Goal: Use online tool/utility: Utilize a website feature to perform a specific function

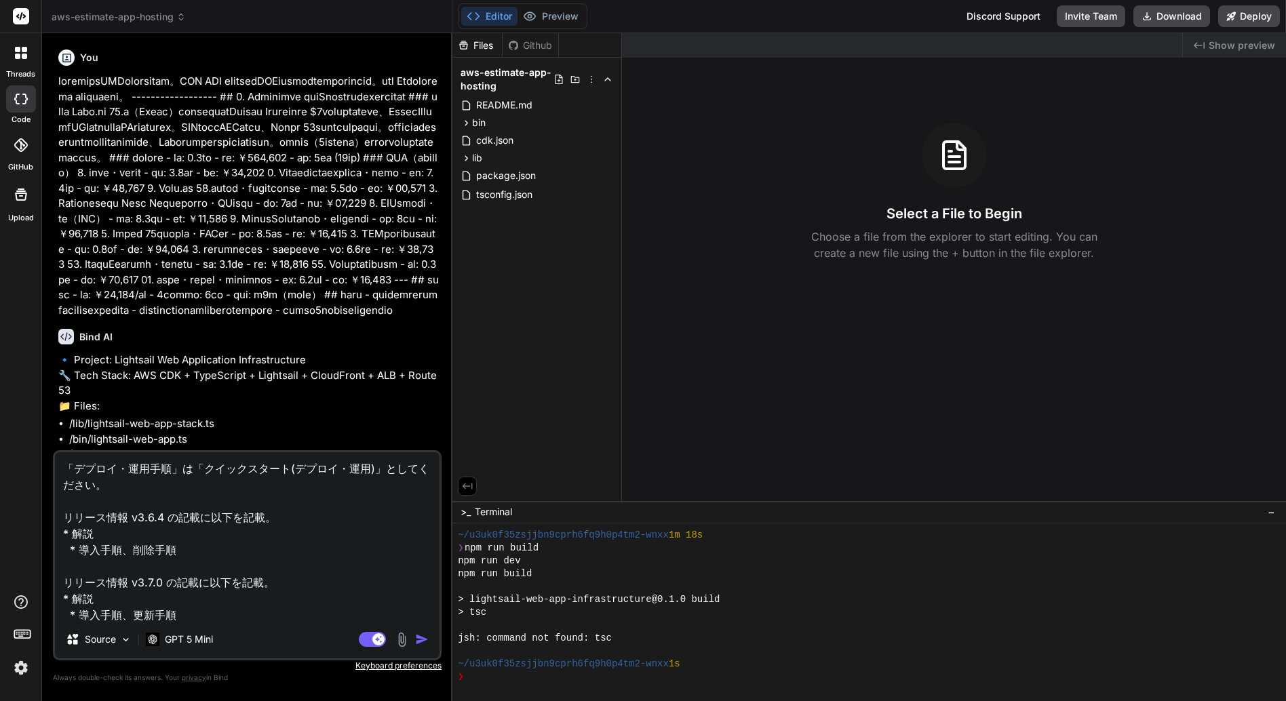
scroll to position [425, 0]
click at [308, 526] on textarea "「デプロイ・運用手順」は「クイックスタート(デプロイ・運用)」としてください。 リリース情報 v3.6.4 の記載に以下を記載。 * 解説 * 導入手順、削除…" at bounding box center [247, 536] width 385 height 168
paste textarea "ロゴ画像の URL logo.png をページのヘッダとフッタに表示してください。 ページの色は、 primary: #3c3214 secondary: #…"
type textarea "「デプロイ・運用手順」は「クイックスタート(デプロイ・運用)」としてください。 リリース情報 v3.6.4 の記載に以下を記載。 * 解説 * 導入手順、削除…"
type textarea "x"
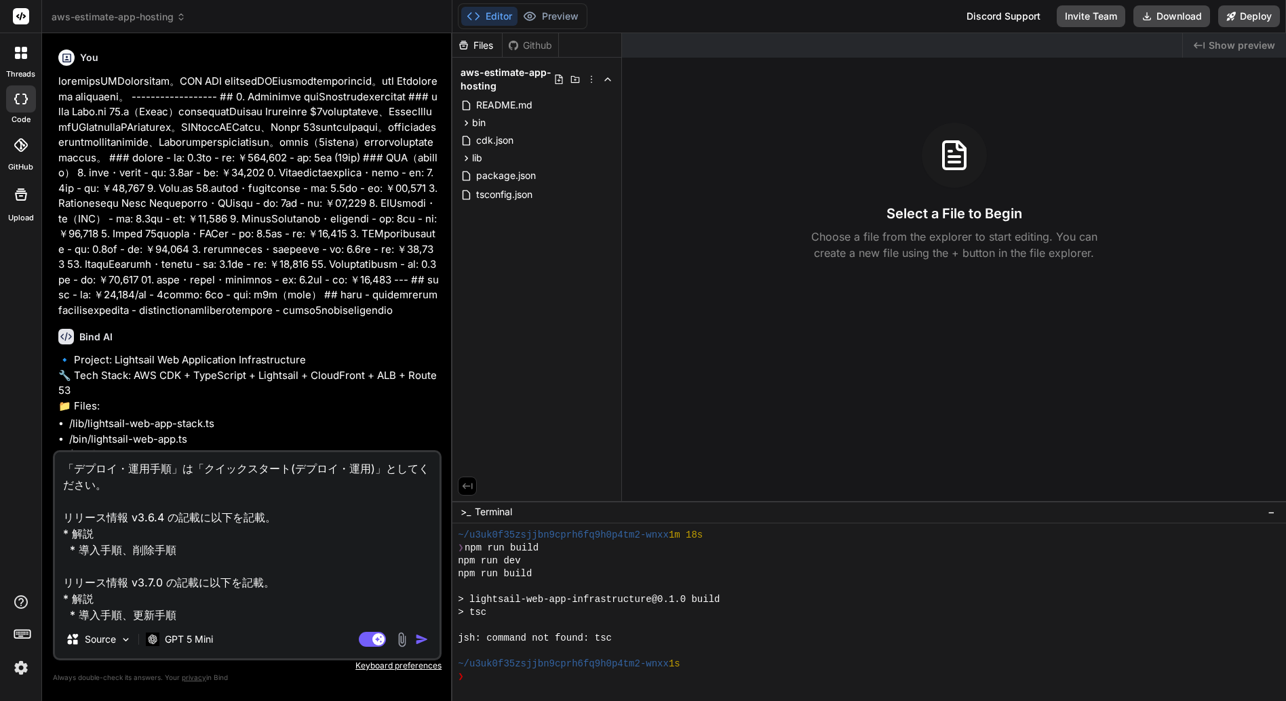
scroll to position [278, 0]
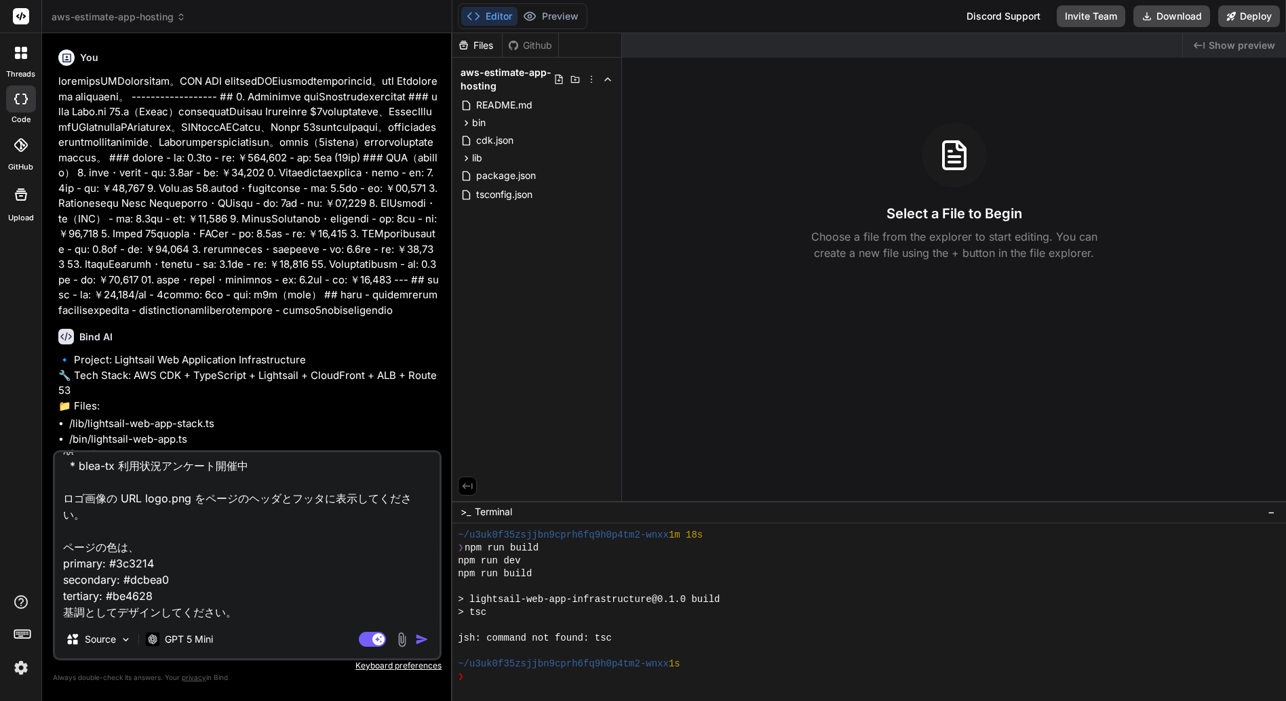
type textarea "「デプロイ・運用手順」は「クイックスタート(デプロイ・運用)」としてください。 リリース情報 v3.6.4 の記載に以下を記載。 * 解説 * 導入手順、削除…"
type textarea "x"
type textarea "「デプロイ・運用手順」は「クイックスタート(デプロイ・運用)」としてください。 リリース情報 v3.6.4 の記載に以下を記載。 * 解説 * 導入手順、削除…"
type textarea "x"
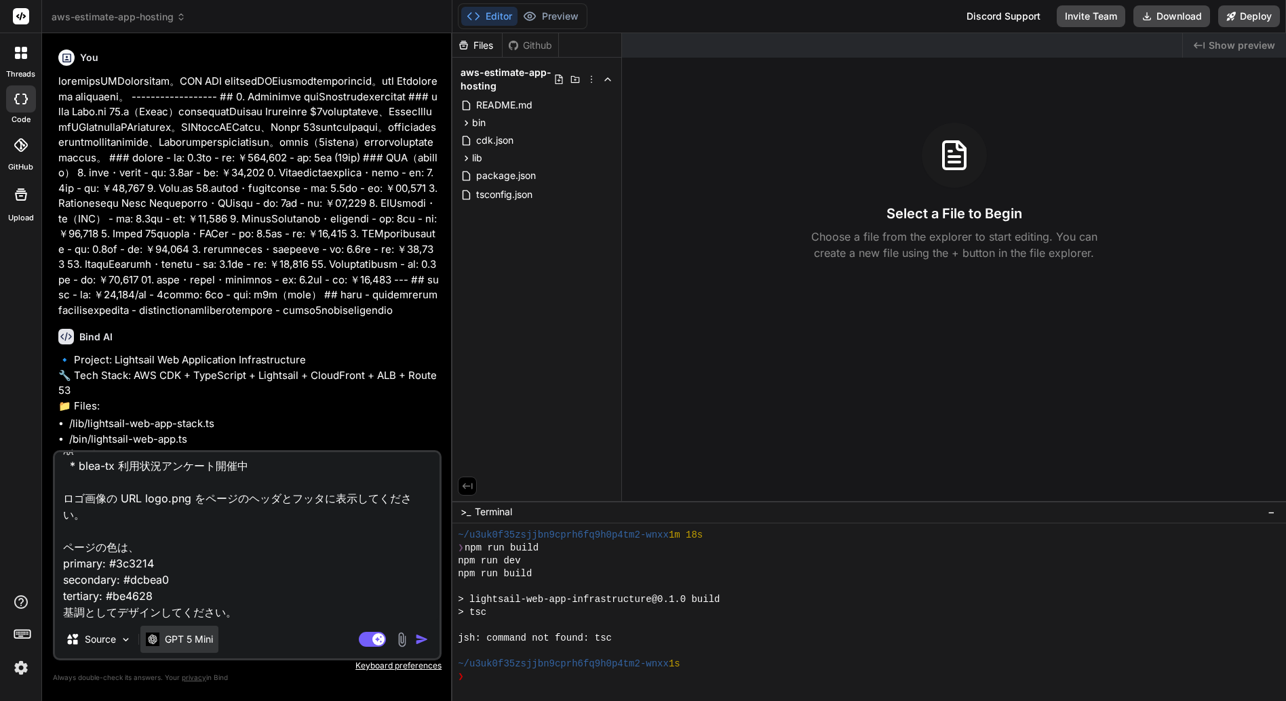
type textarea "「デプロイ・運用手順」は「クイックスタート(デプロイ・運用)」としてください。 リリース情報 v3.6.4 の記載に以下を記載。 * 解説 * 導入手順、削除…"
click at [201, 638] on p "GPT 5 Mini" at bounding box center [189, 640] width 48 height 14
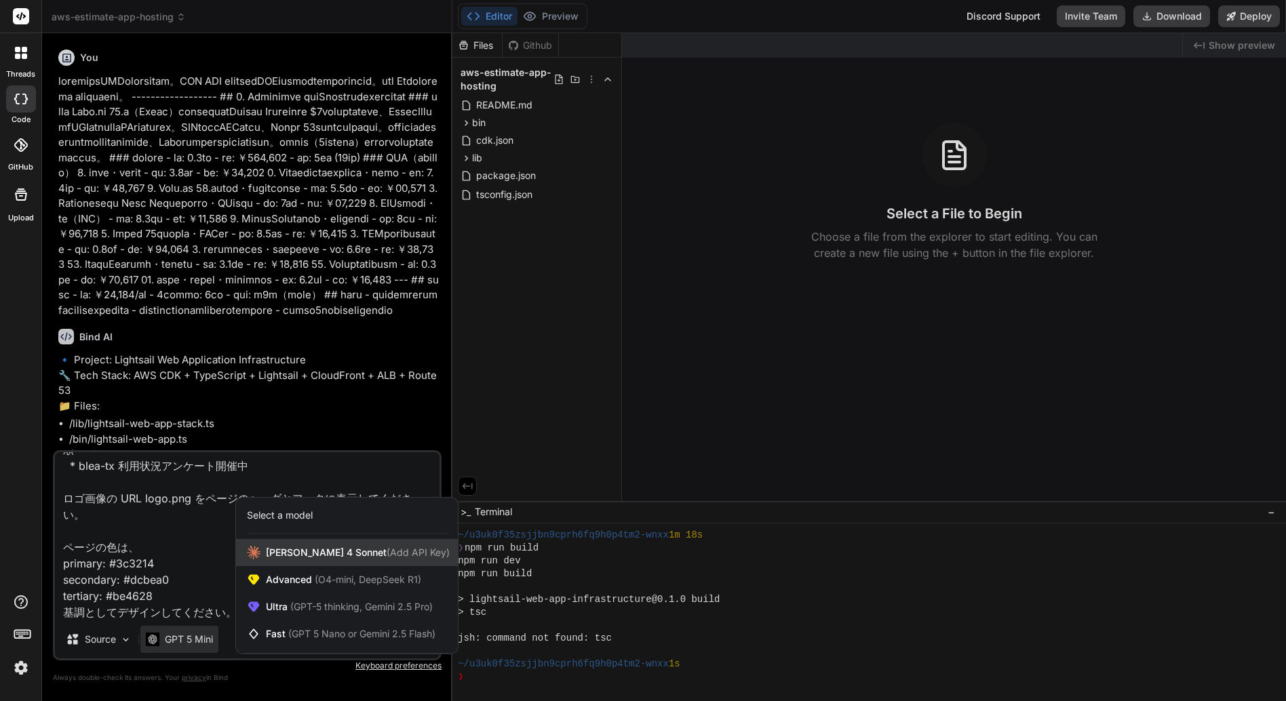
click at [283, 558] on span "[PERSON_NAME] 4 Sonnet (Add API Key)" at bounding box center [358, 553] width 184 height 14
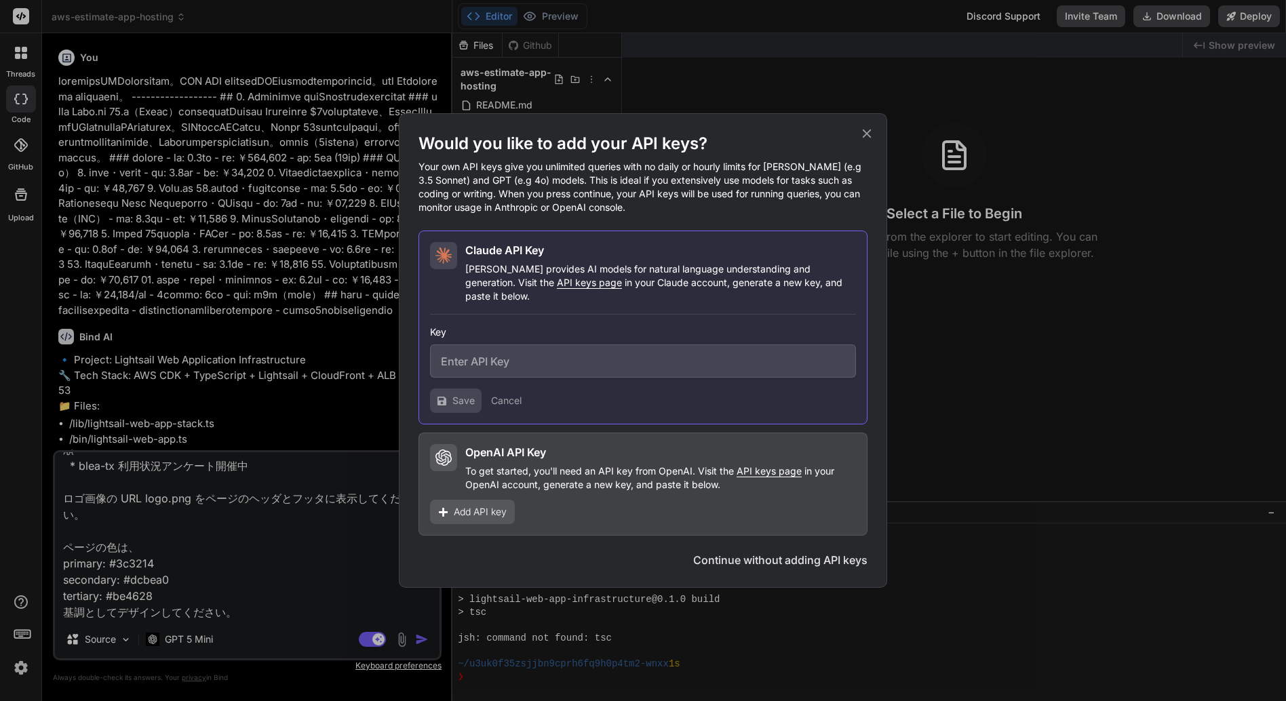
click at [733, 556] on button "Continue without adding API keys" at bounding box center [780, 560] width 174 height 16
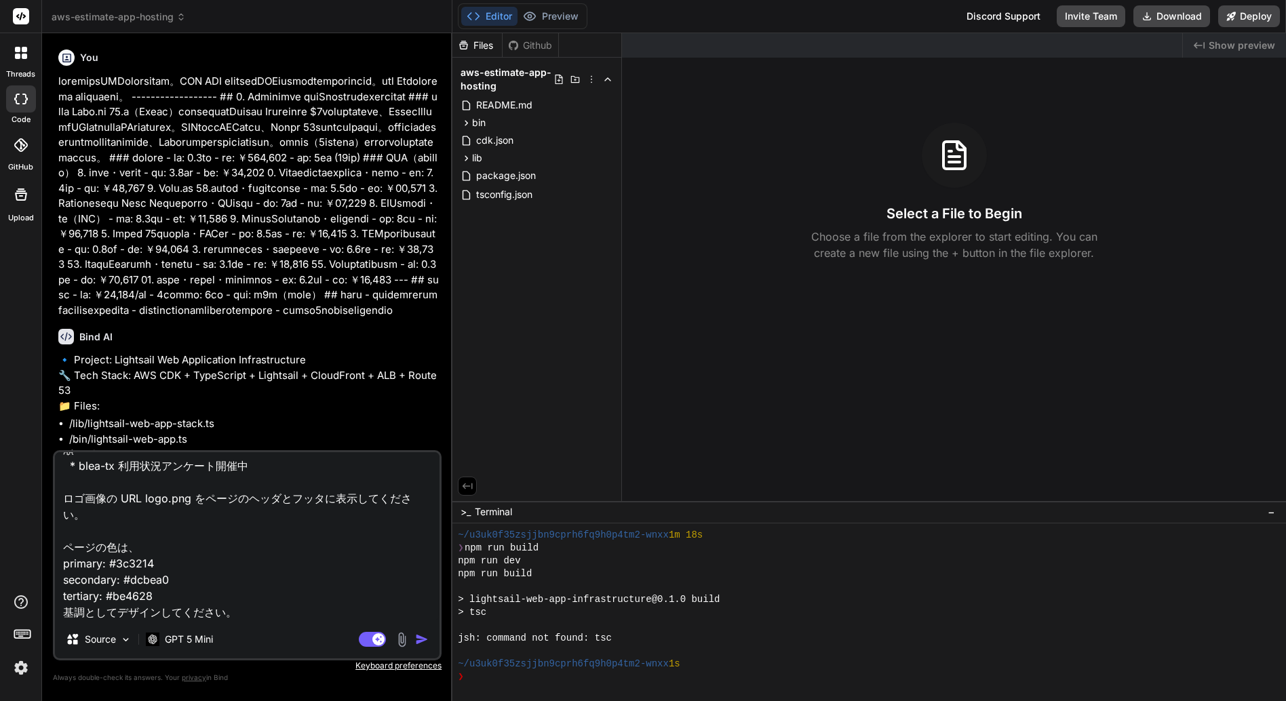
click at [419, 641] on img "button" at bounding box center [422, 640] width 14 height 14
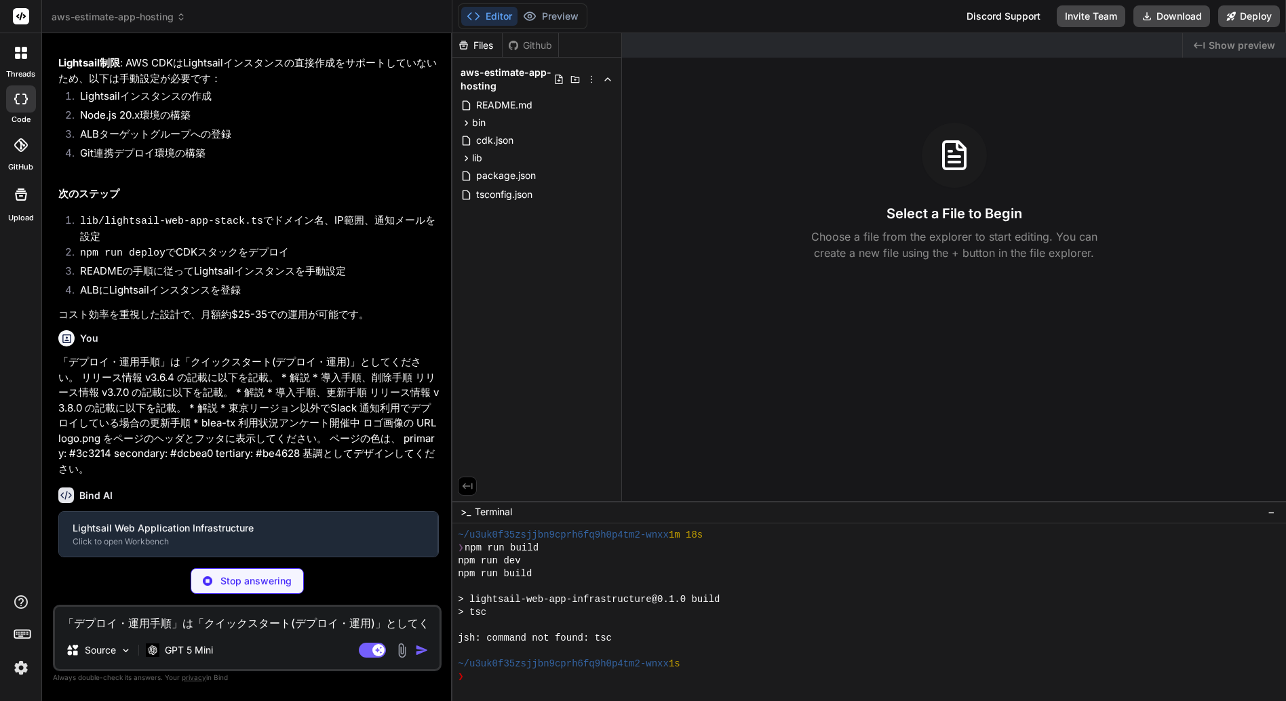
scroll to position [1357, 0]
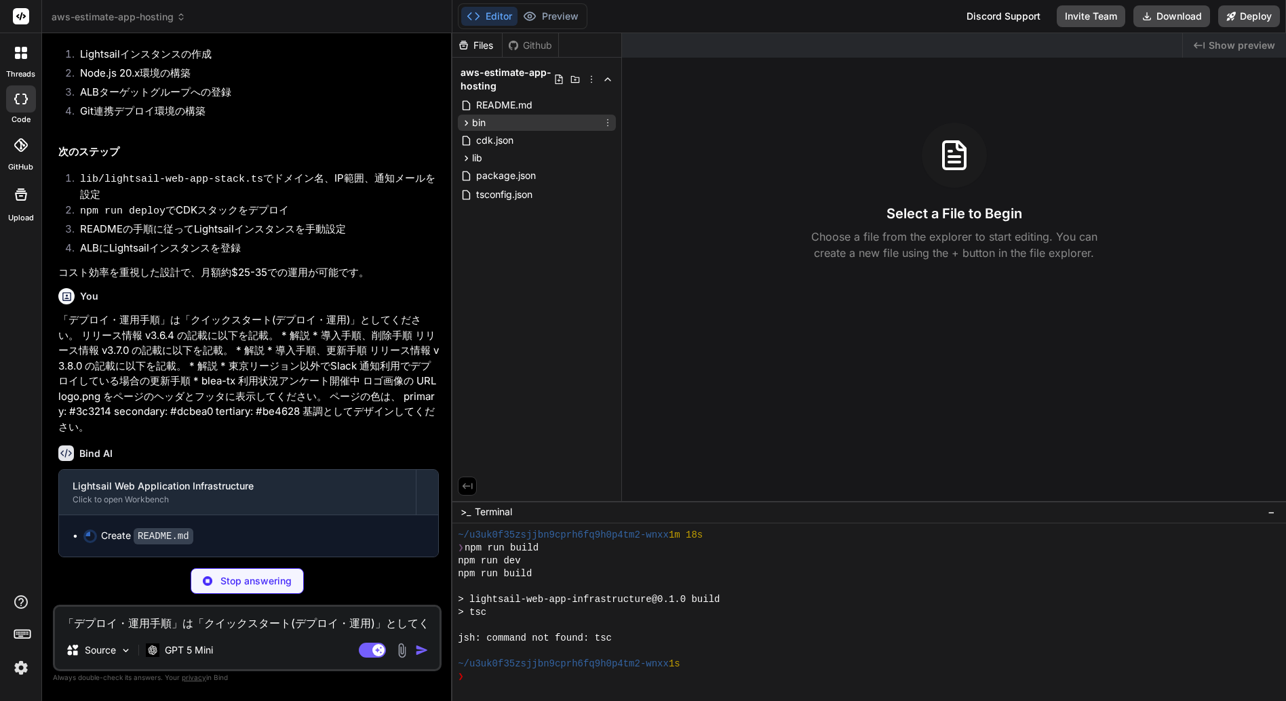
click at [466, 123] on icon at bounding box center [467, 123] width 12 height 12
click at [464, 158] on icon at bounding box center [467, 159] width 12 height 12
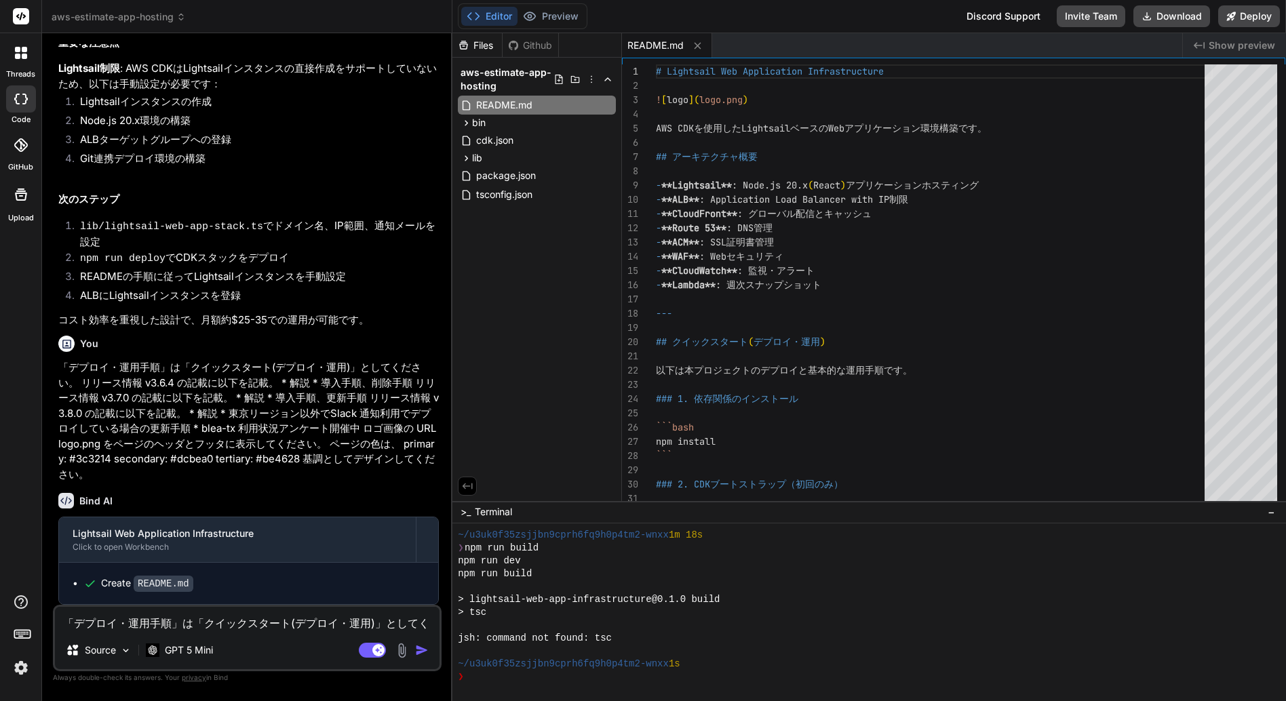
scroll to position [1384, 0]
click at [104, 19] on span "aws-estimate-app-hosting" at bounding box center [119, 17] width 134 height 14
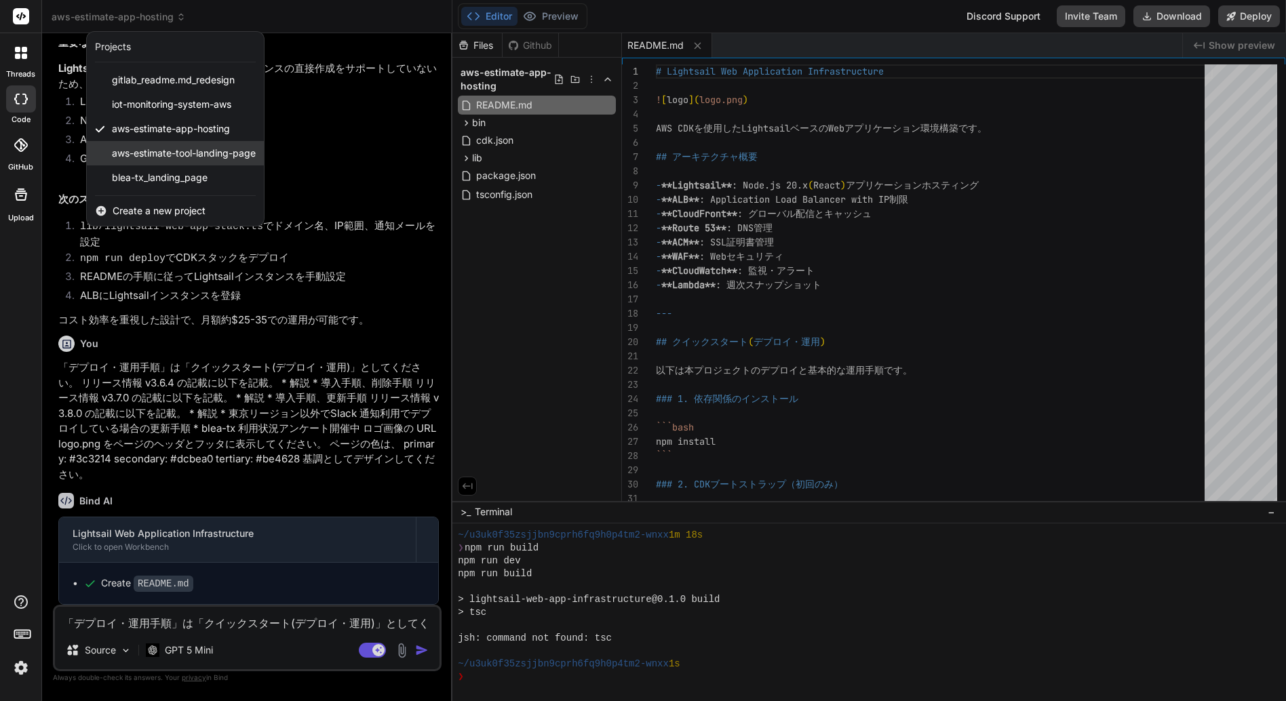
click at [165, 155] on span "aws-estimate-tool-landing-page" at bounding box center [184, 154] width 144 height 14
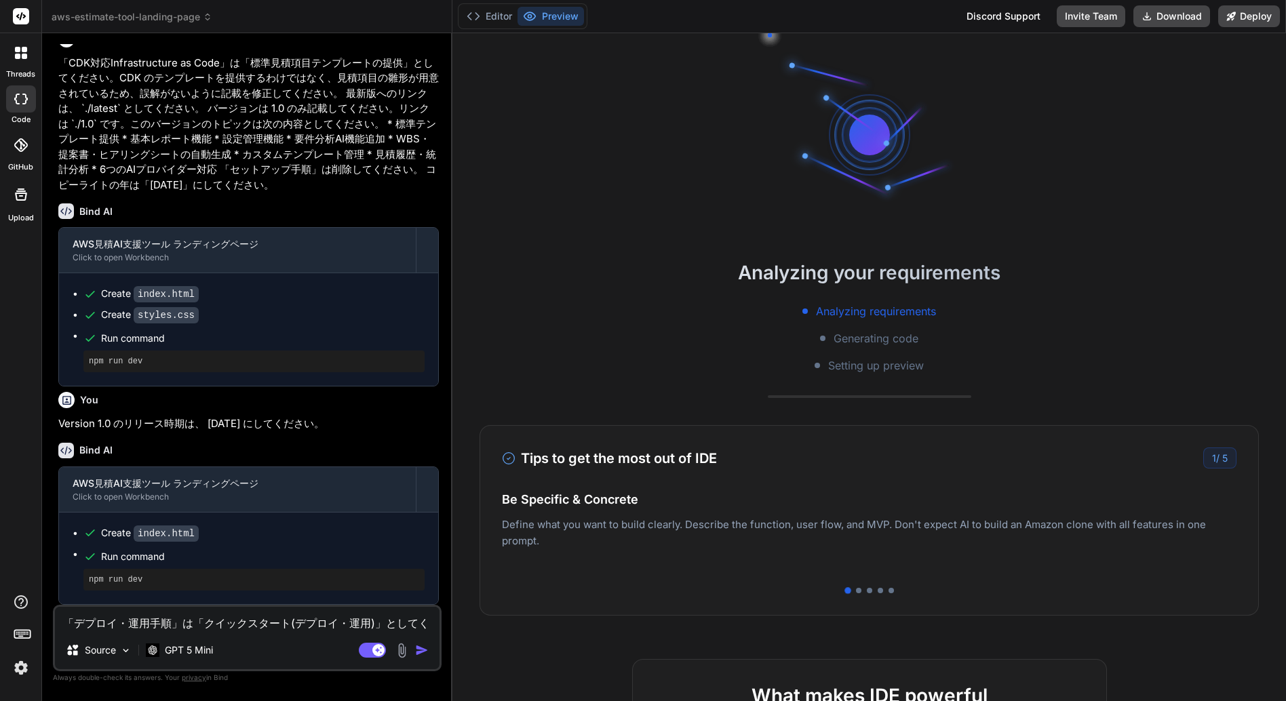
scroll to position [1710, 0]
click at [190, 656] on p "GPT 5 Mini" at bounding box center [189, 651] width 48 height 14
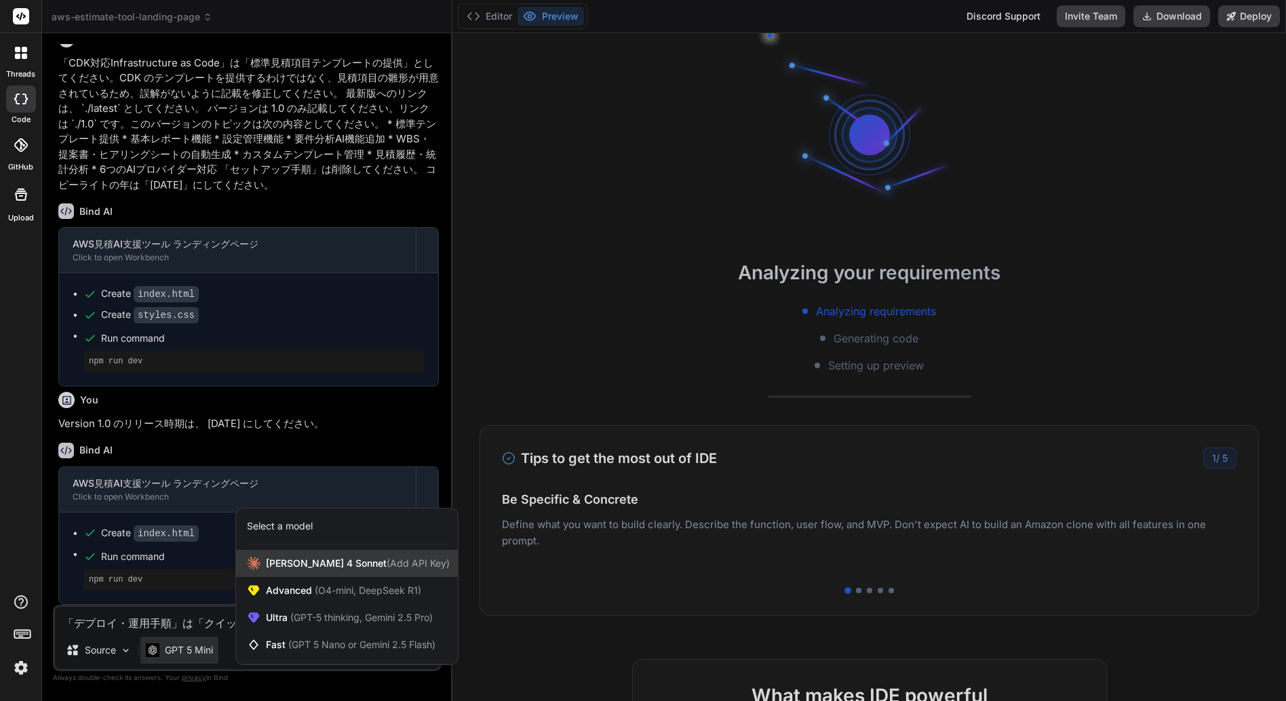
click at [313, 562] on span "[PERSON_NAME] 4 Sonnet (Add API Key)" at bounding box center [358, 564] width 184 height 14
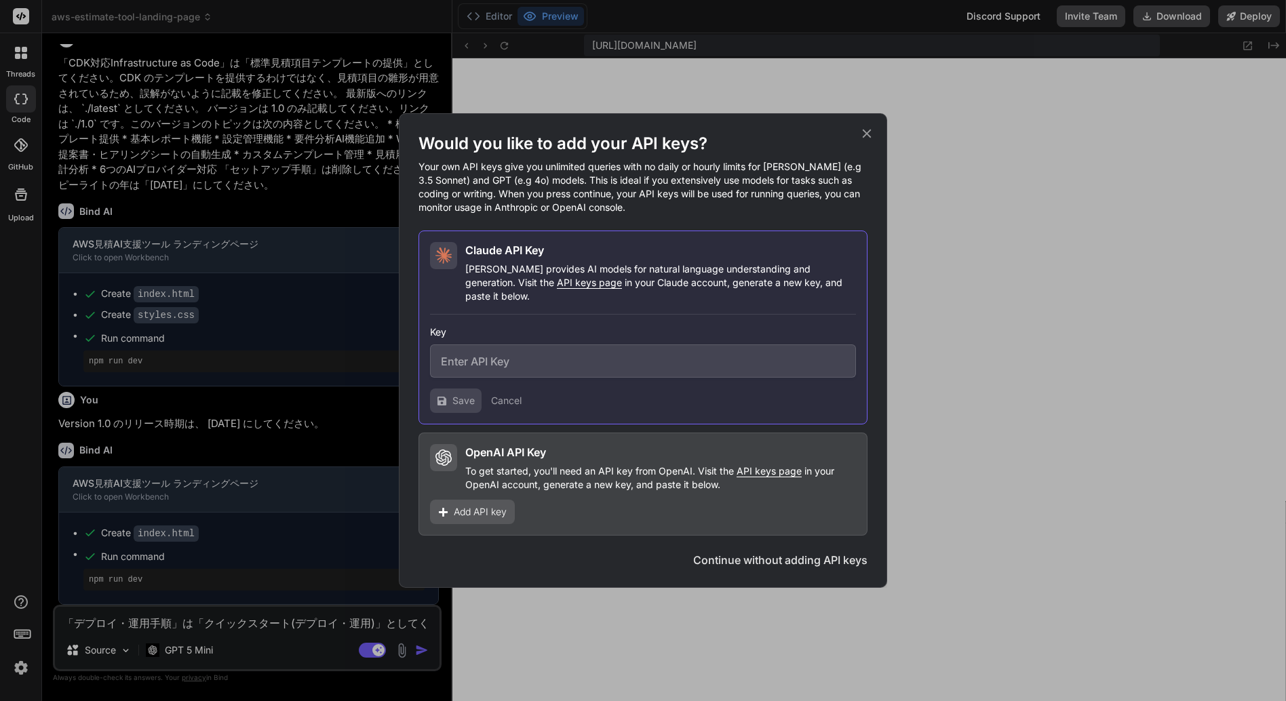
scroll to position [1031, 0]
click at [781, 552] on button "Continue without adding API keys" at bounding box center [780, 560] width 174 height 16
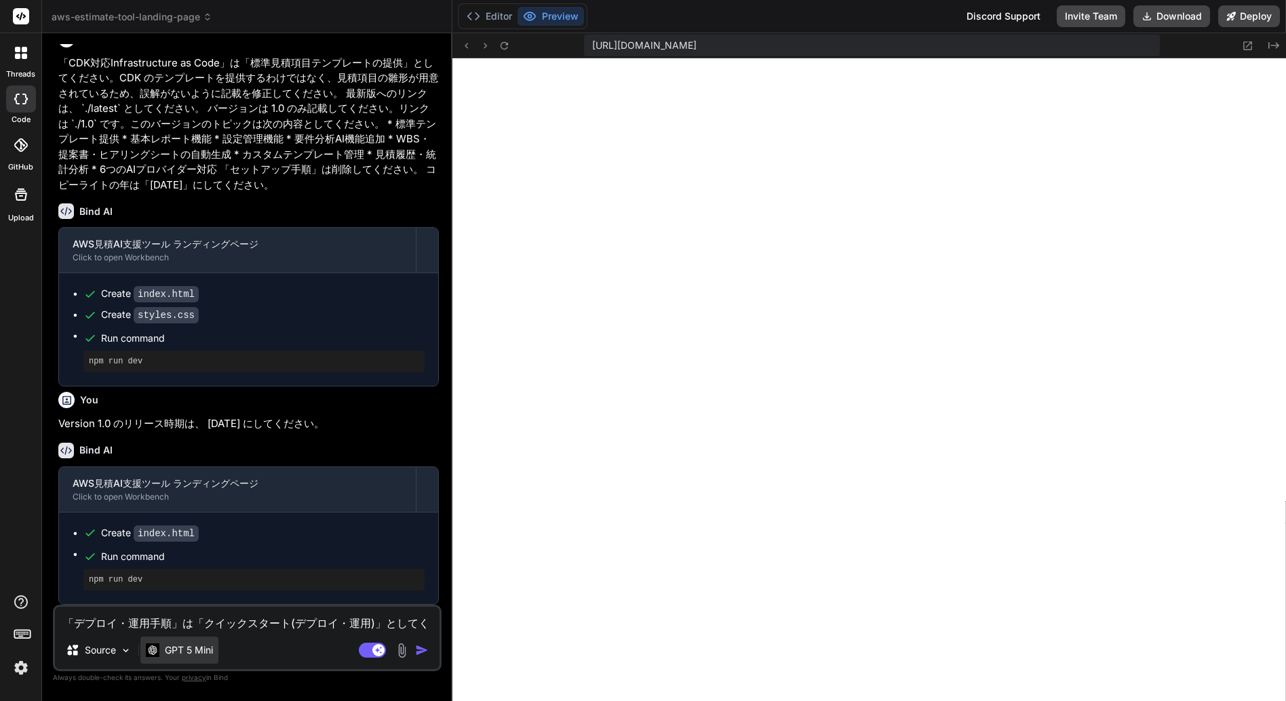
click at [204, 646] on p "GPT 5 Mini" at bounding box center [189, 651] width 48 height 14
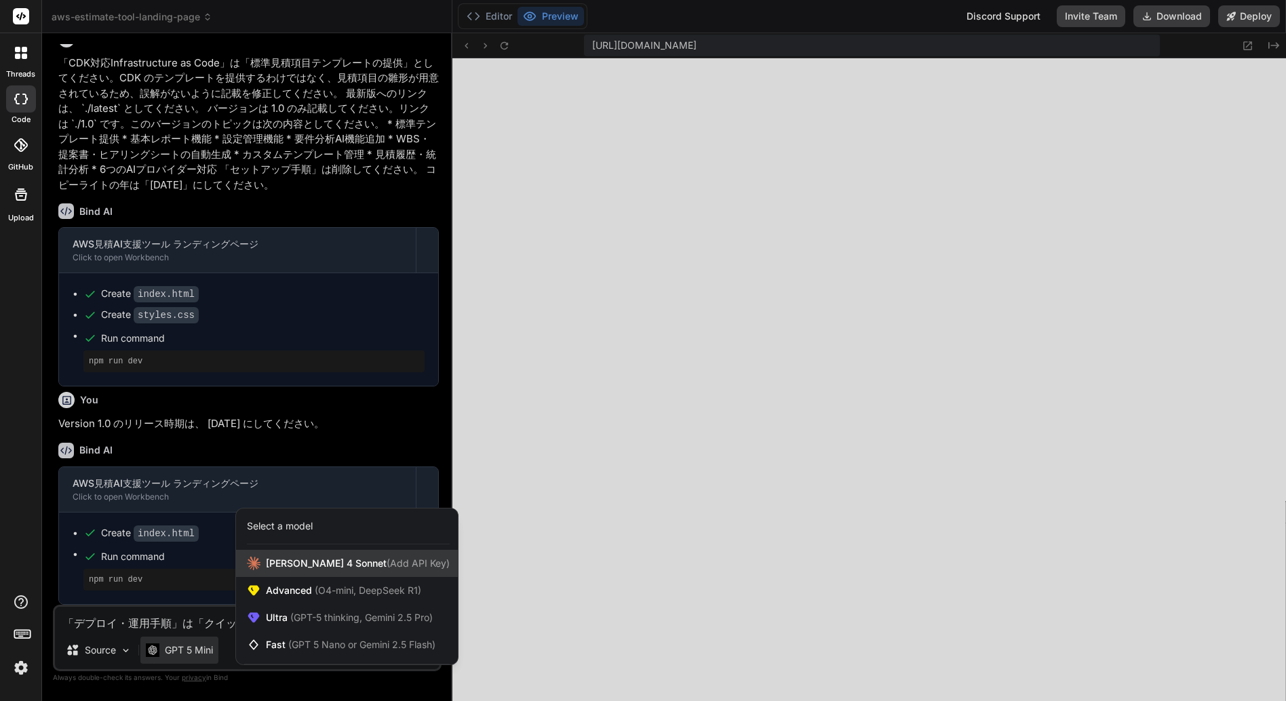
click at [387, 558] on span "(Add API Key)" at bounding box center [418, 564] width 63 height 12
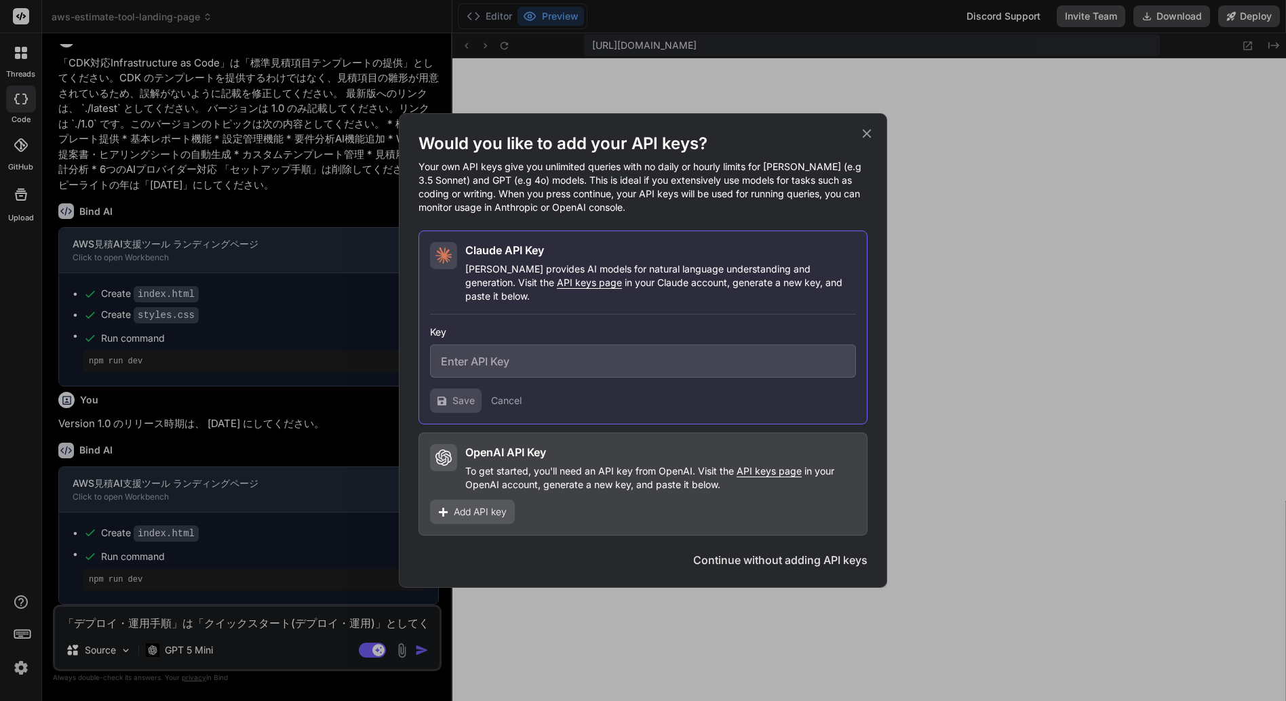
click at [519, 258] on h2 "Claude API Key" at bounding box center [504, 250] width 79 height 16
drag, startPoint x: 504, startPoint y: 393, endPoint x: 528, endPoint y: 260, distance: 135.8
click at [530, 260] on div "Claude API Key [PERSON_NAME] provides AI models for natural language understand…" at bounding box center [643, 328] width 449 height 194
click at [528, 258] on h2 "Claude API Key" at bounding box center [504, 250] width 79 height 16
click at [530, 165] on div "Would you like to add your API keys? Your own API keys give you unlimited queri…" at bounding box center [643, 173] width 449 height 81
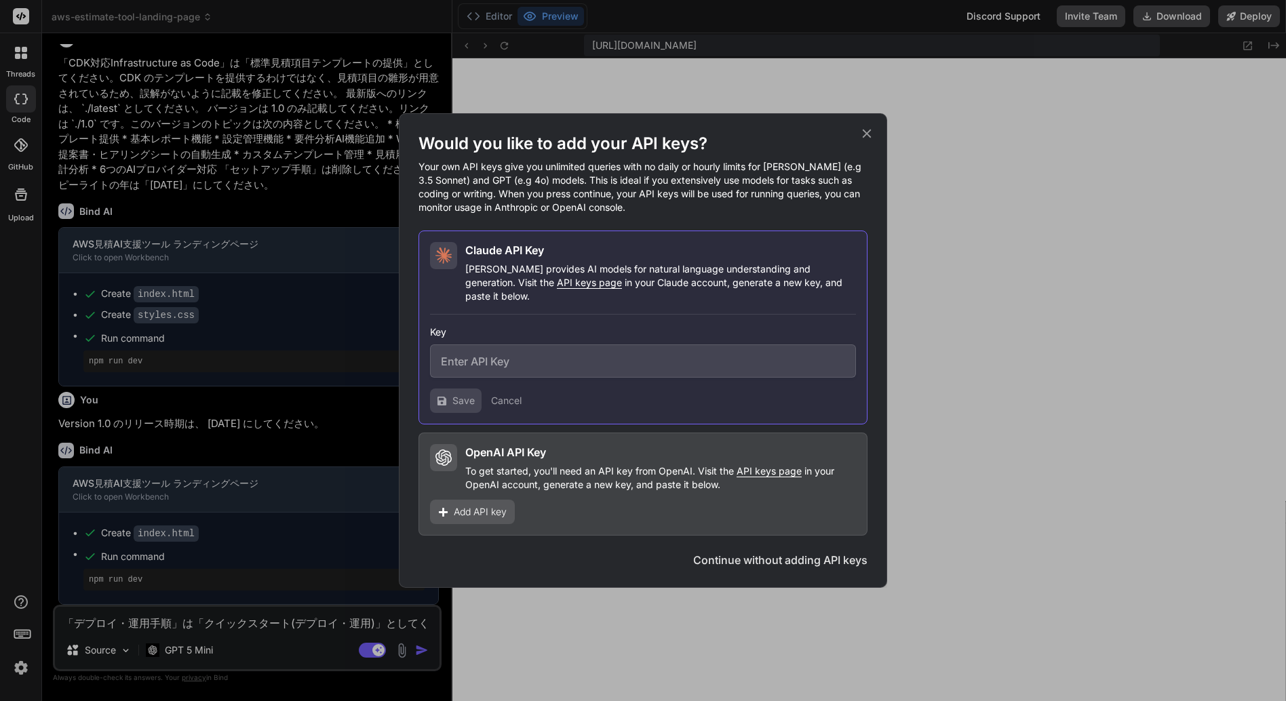
click at [764, 552] on button "Continue without adding API keys" at bounding box center [780, 560] width 174 height 16
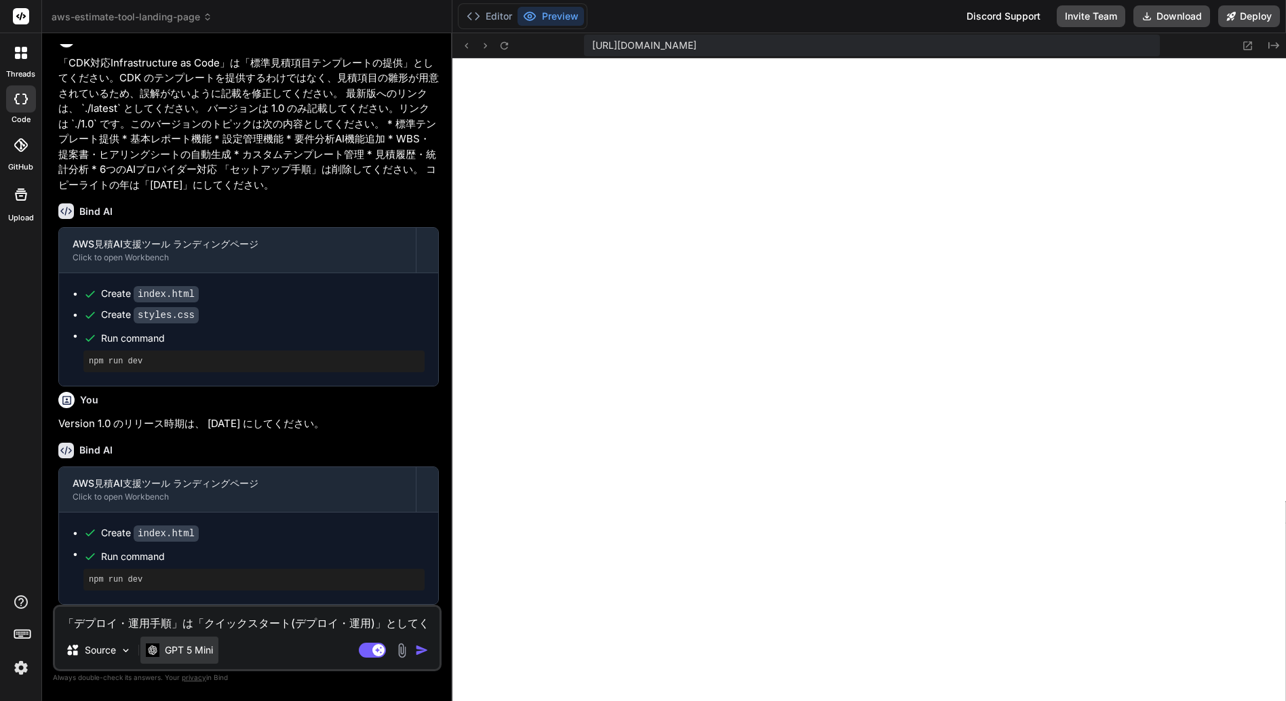
click at [181, 652] on p "GPT 5 Mini" at bounding box center [189, 651] width 48 height 14
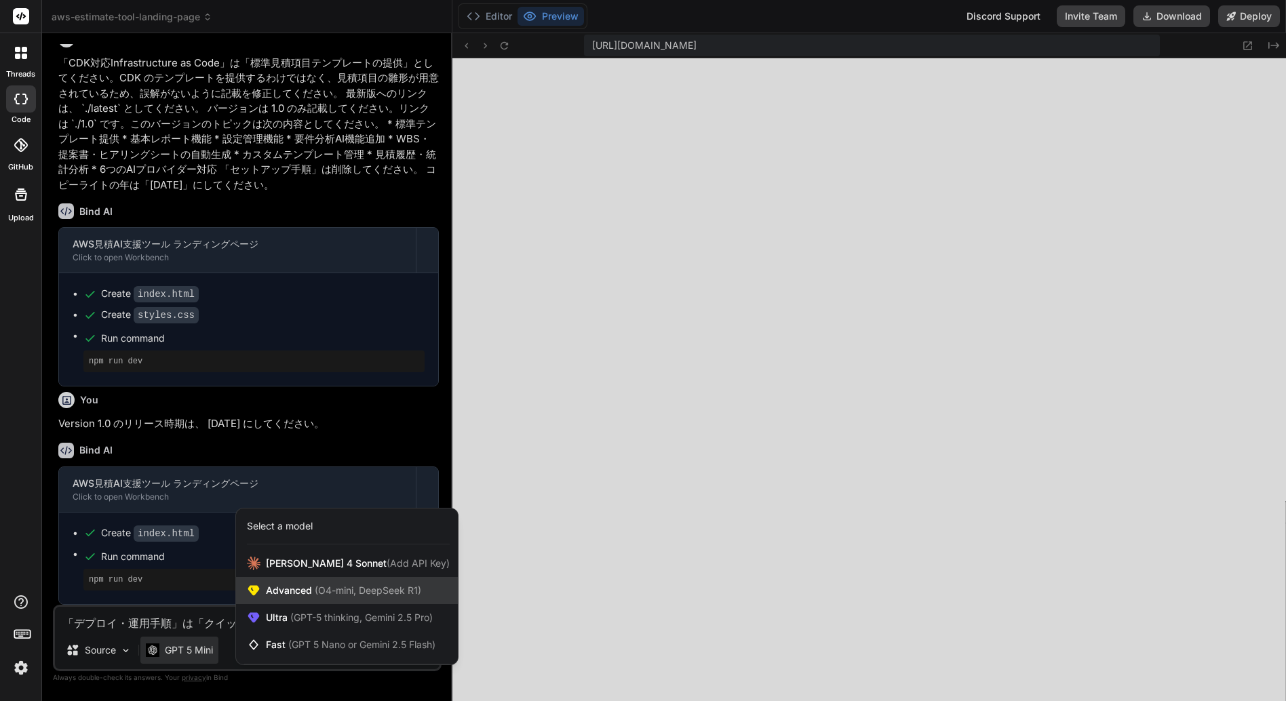
click at [285, 596] on span "Advanced (O4-mini, DeepSeek R1)" at bounding box center [343, 591] width 155 height 14
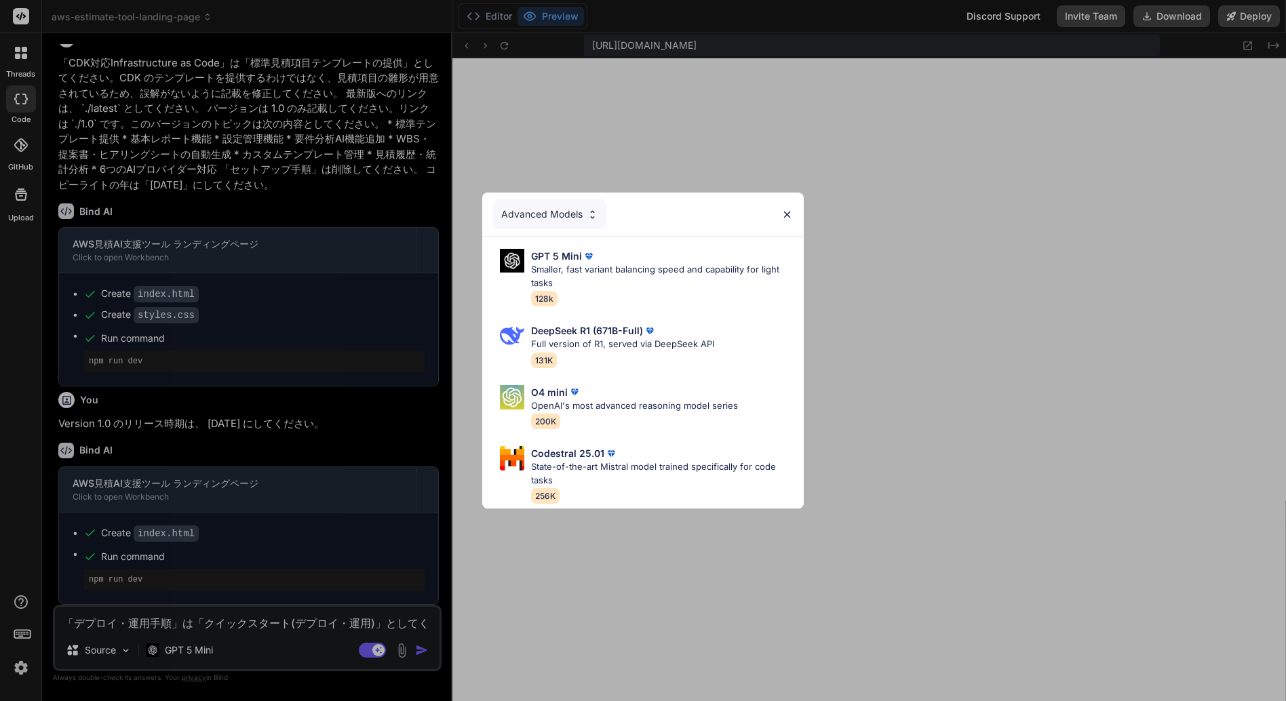
click at [790, 209] on img at bounding box center [787, 215] width 12 height 12
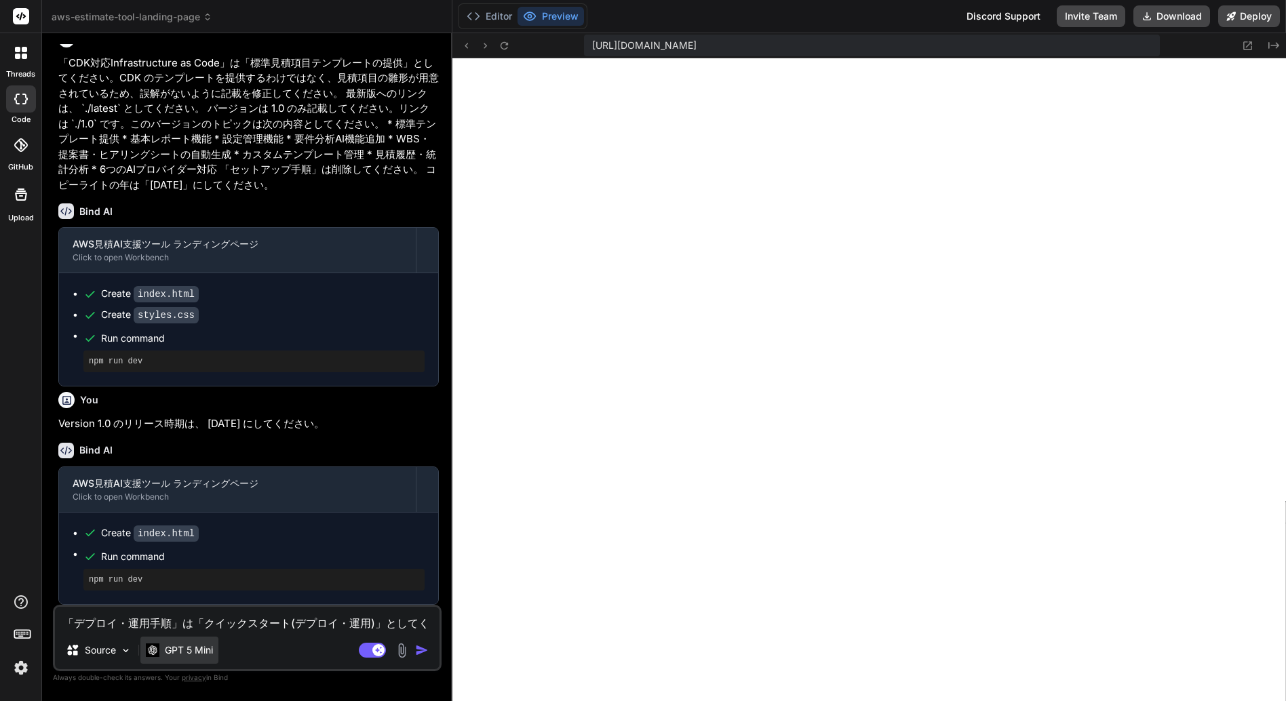
click at [198, 651] on p "GPT 5 Mini" at bounding box center [189, 651] width 48 height 14
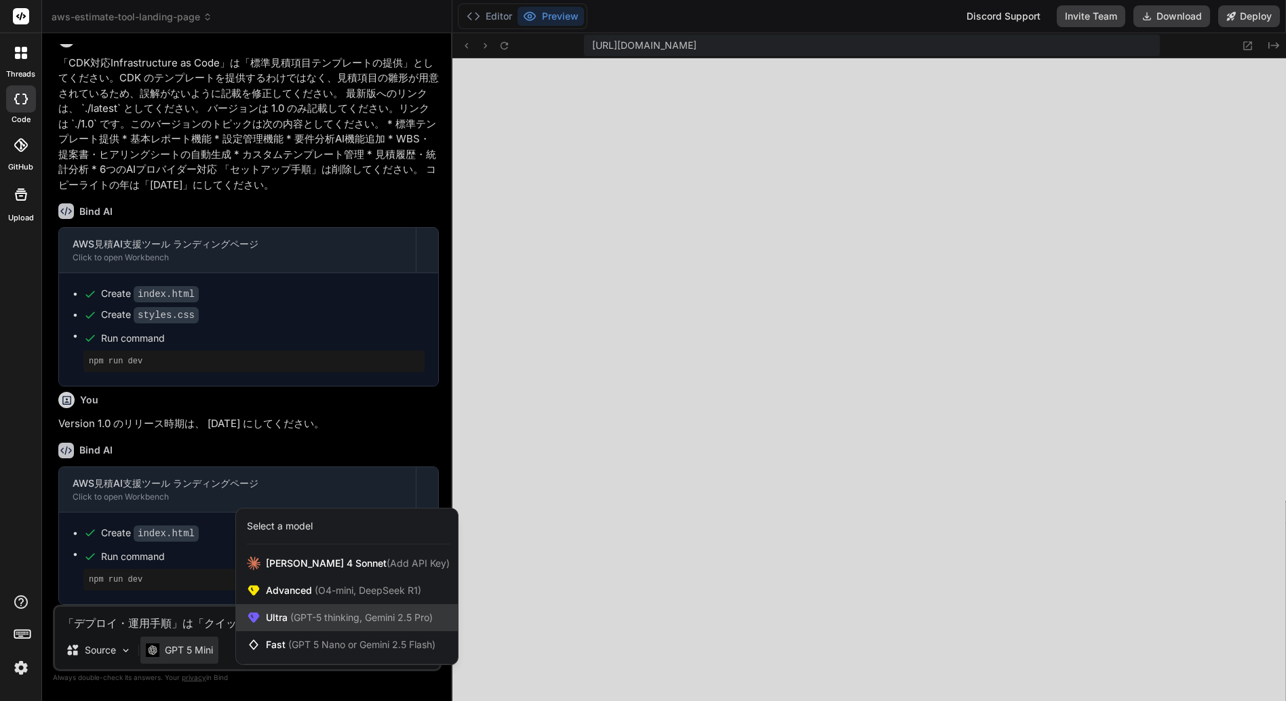
click at [287, 612] on span "Ultra (GPT-5 thinking, Gemini 2.5 Pro)" at bounding box center [349, 618] width 167 height 14
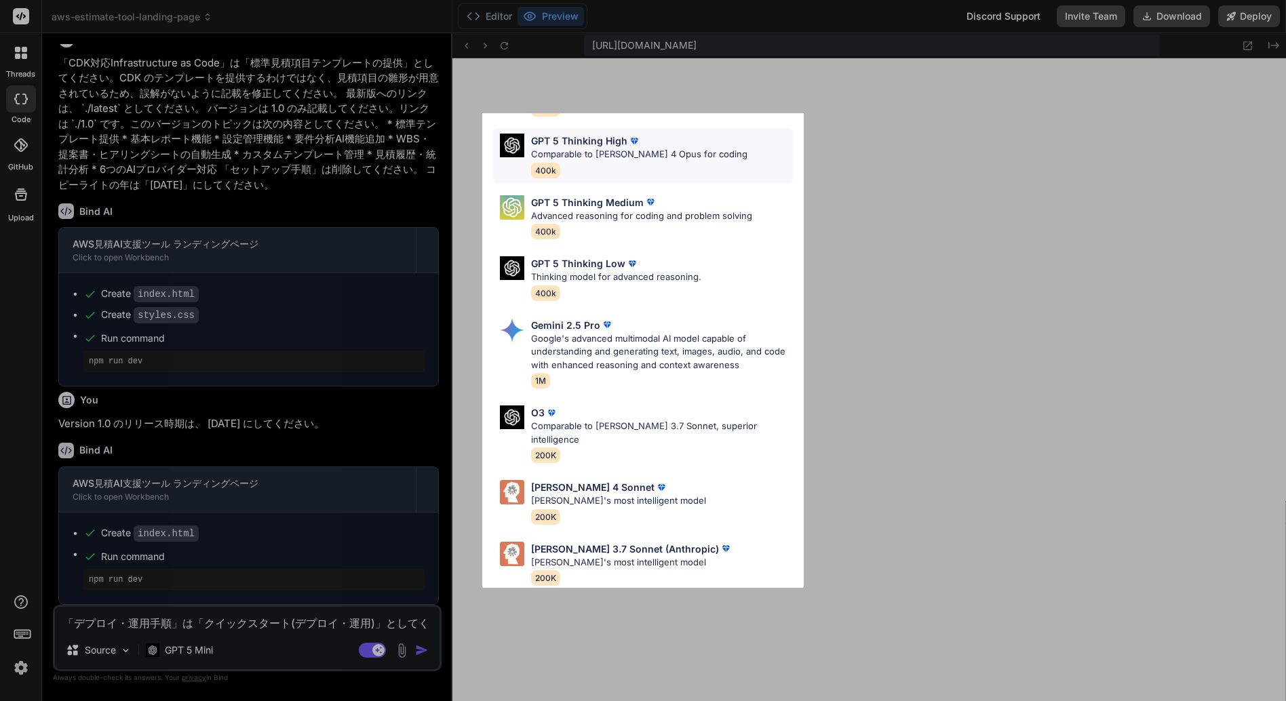
scroll to position [112, 0]
click at [581, 479] on p "[PERSON_NAME] 4 Sonnet" at bounding box center [592, 486] width 123 height 14
type textarea "x"
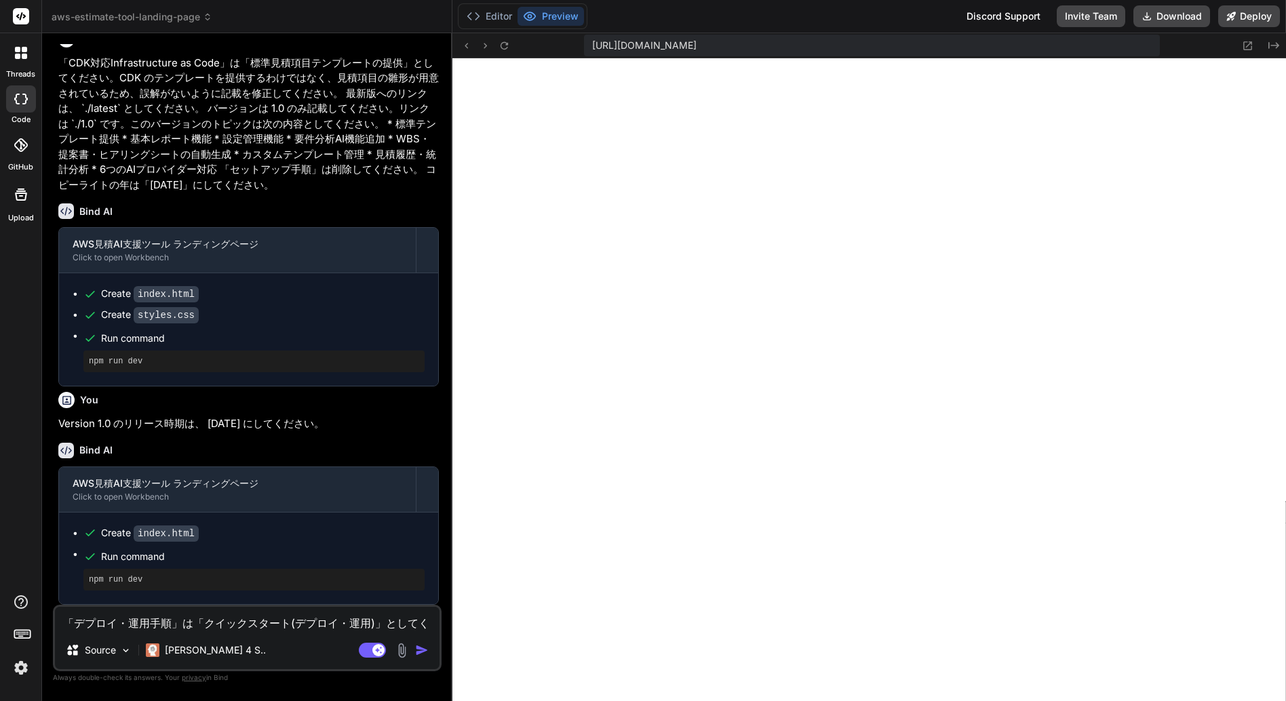
scroll to position [1710, 0]
click at [142, 622] on textarea "「デプロイ・運用手順」は「クイックスタート(デプロイ・運用)」としてください。 リリース情報 v3.6.4 の記載に以下を記載。 * 解説 * 導入手順、削除…" at bounding box center [247, 619] width 385 height 24
paste textarea "「デプロイ・運用手順」は「クイックスタート(デプロイ・運用)」としてください。 リリース情報 v3.6.4 の記載に以下を記載。 * 解説 * 導入手順、削除…"
type textarea "「デプロイ・運用手順」は「クイックスタート(デプロイ・運用)」としてください。 リリース情報 v3.6.4 の記載に以下を記載。 * 解説 * 導入手順、削除…"
type textarea "x"
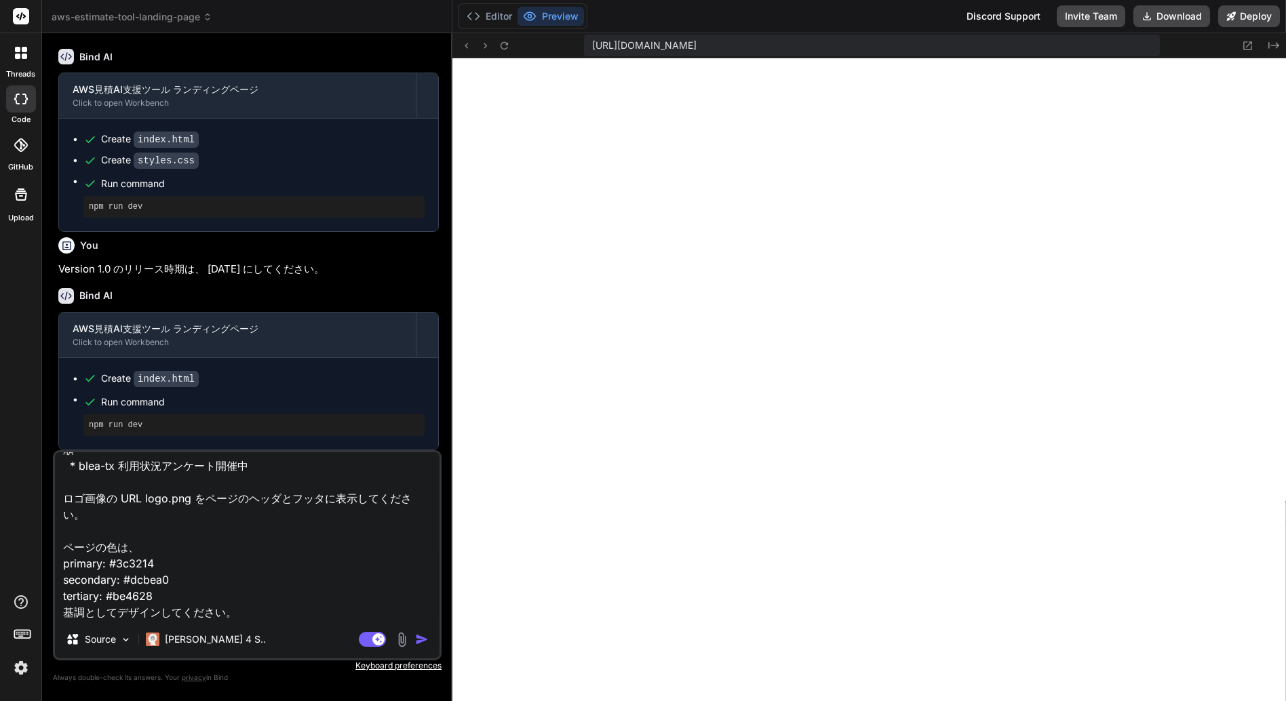
scroll to position [279, 0]
type textarea "「デプロイ・運用手順」は「クイックスタート(デプロイ・運用)」としてください。 リリース情報 v3.6.4 の記載に以下を記載。 * 解説 * 導入手順、削除…"
click at [422, 636] on img "button" at bounding box center [422, 640] width 14 height 14
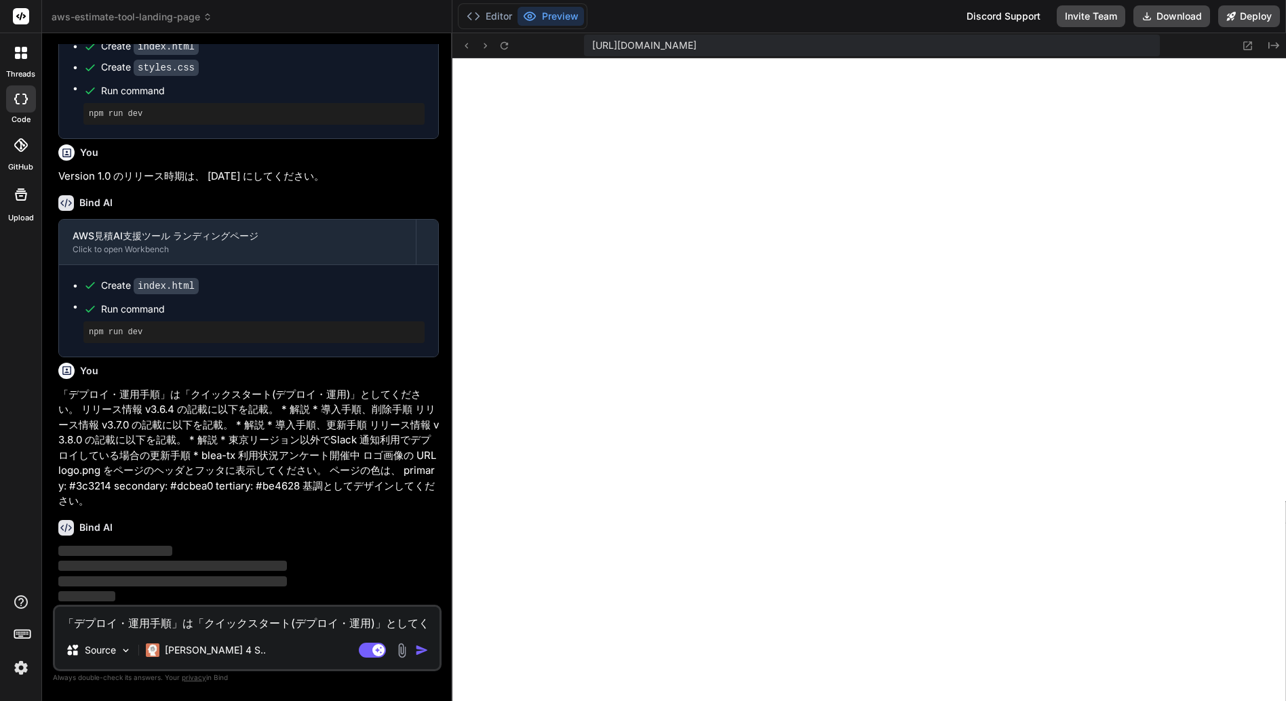
scroll to position [1909, 0]
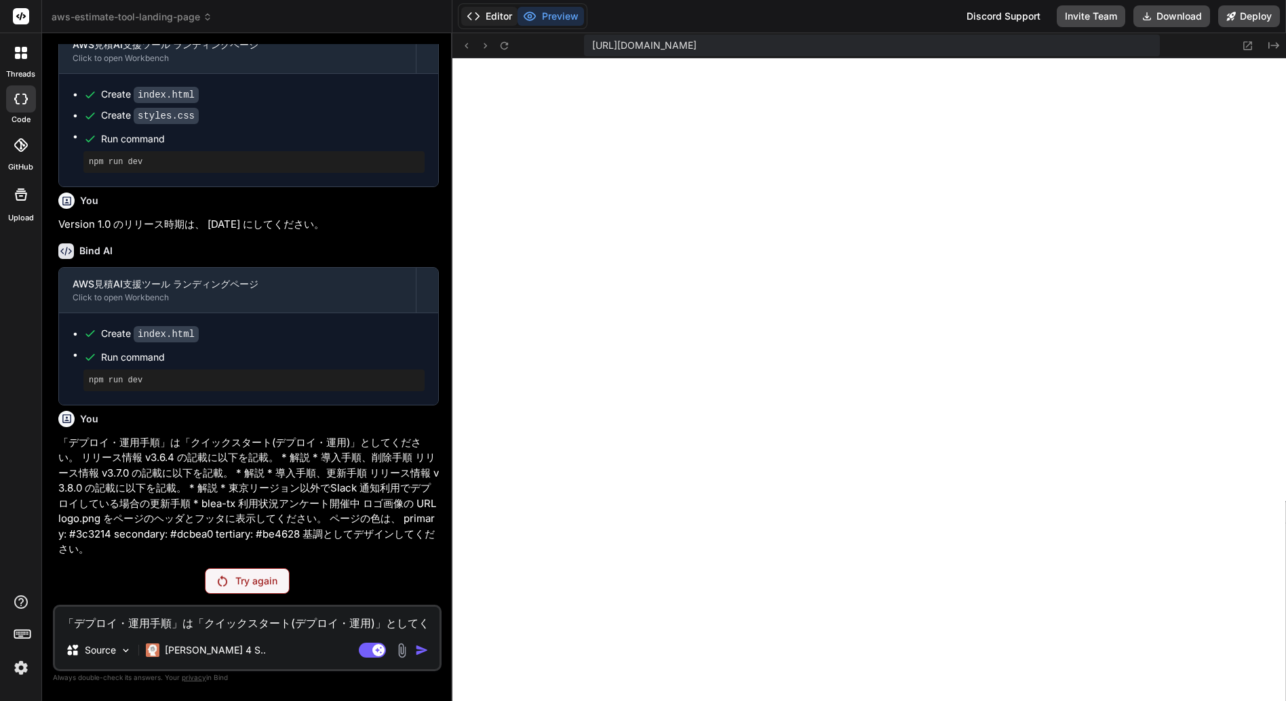
click at [498, 16] on button "Editor" at bounding box center [489, 16] width 56 height 19
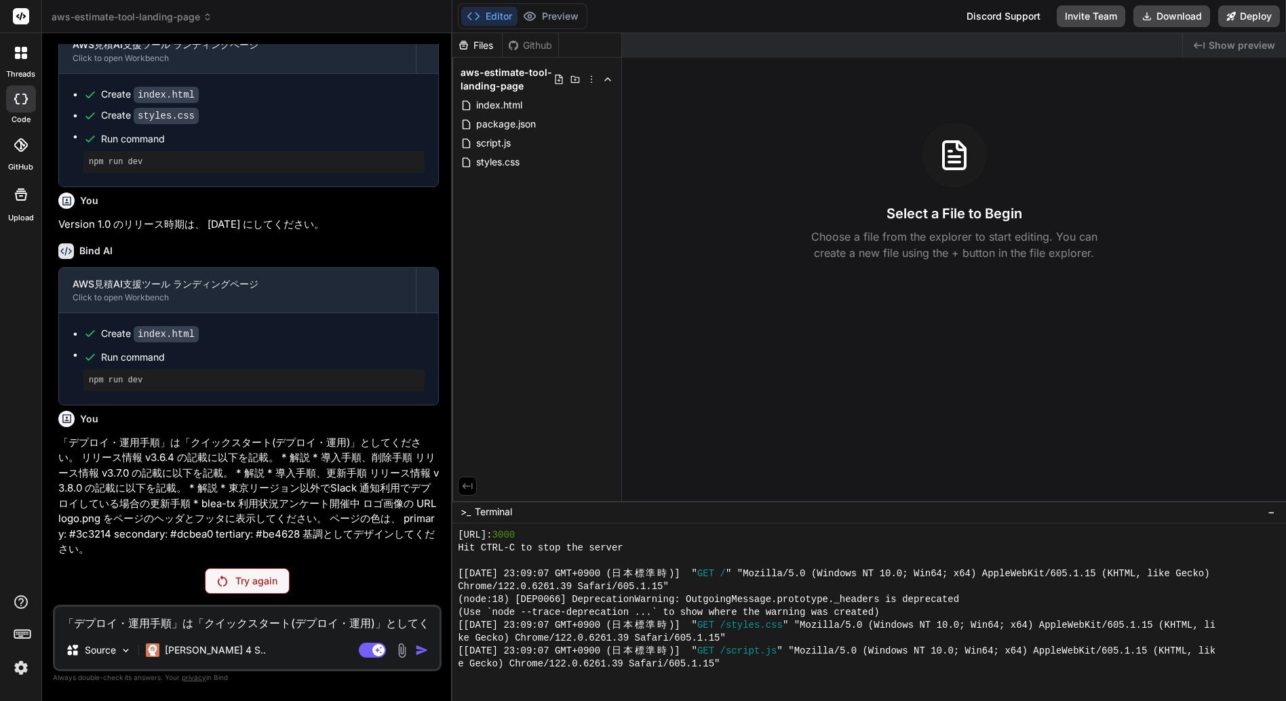
click at [250, 581] on p "Try again" at bounding box center [256, 582] width 42 height 14
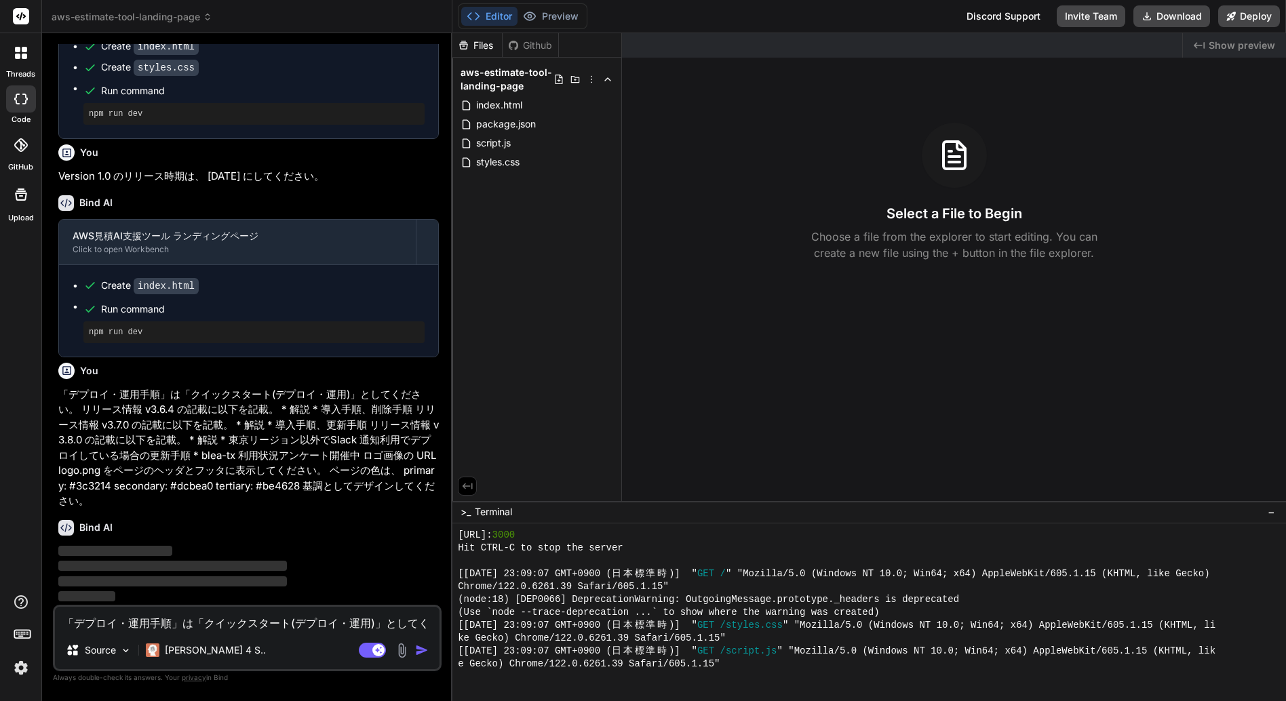
scroll to position [1958, 0]
type textarea "x"
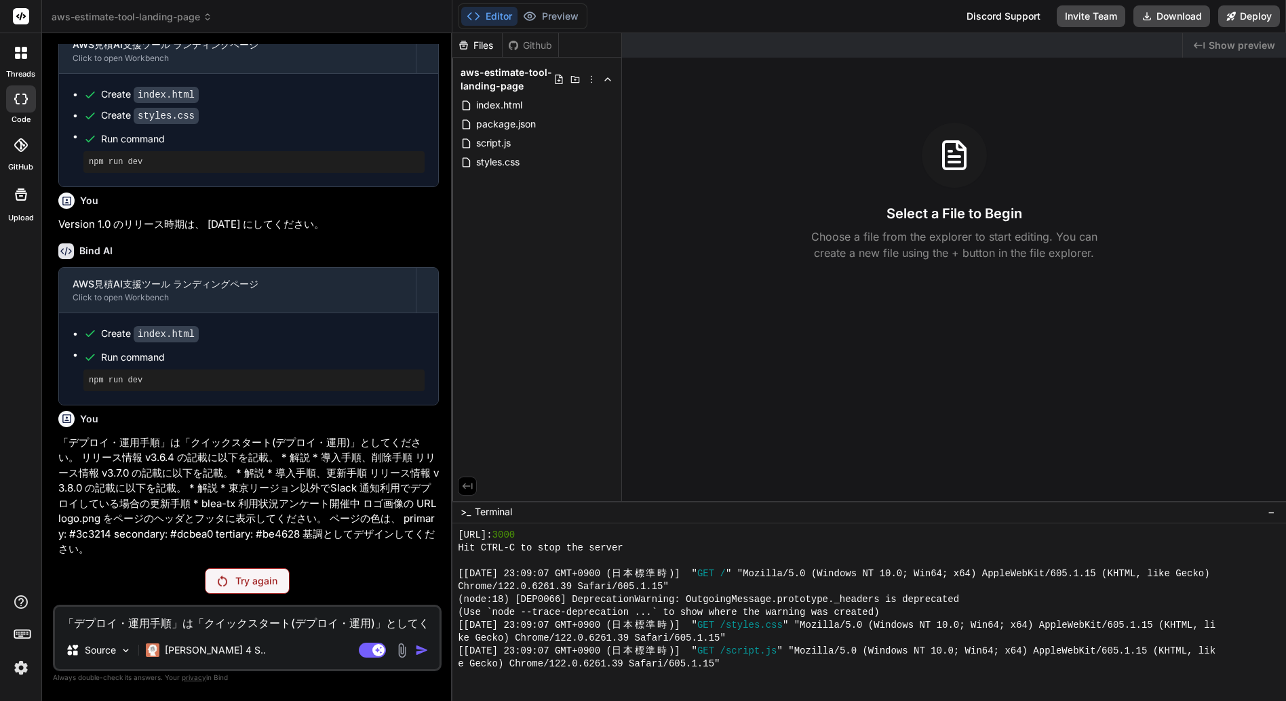
click at [270, 456] on p "「デプロイ・運用手順」は「クイックスタート(デプロイ・運用)」としてください。 リリース情報 v3.6.4 の記載に以下を記載。 * 解説 * 導入手順、削除…" at bounding box center [248, 496] width 381 height 122
